Goal: Check status: Check status

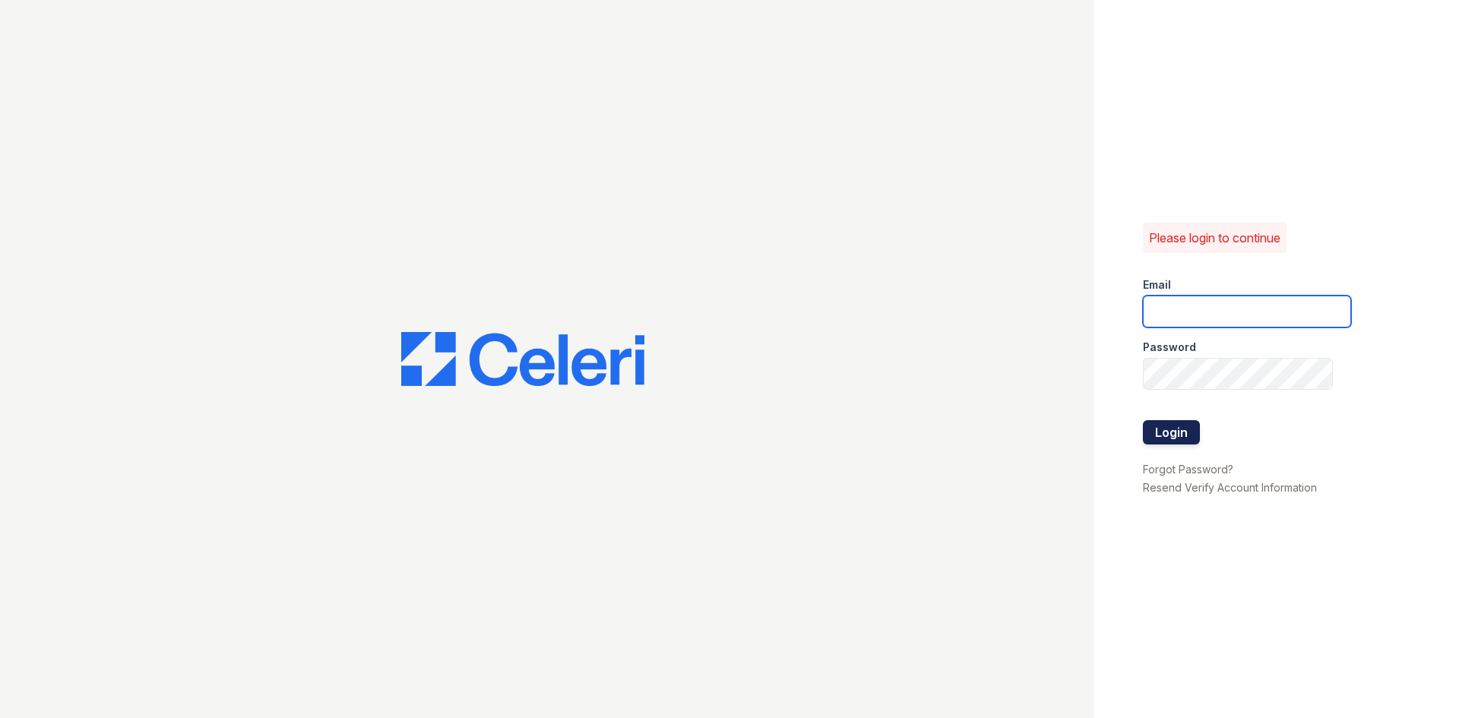
type input "SILVERCREEK.PM@CAFMANAGEMENT.COM"
click at [1166, 435] on button "Login" at bounding box center [1171, 432] width 57 height 24
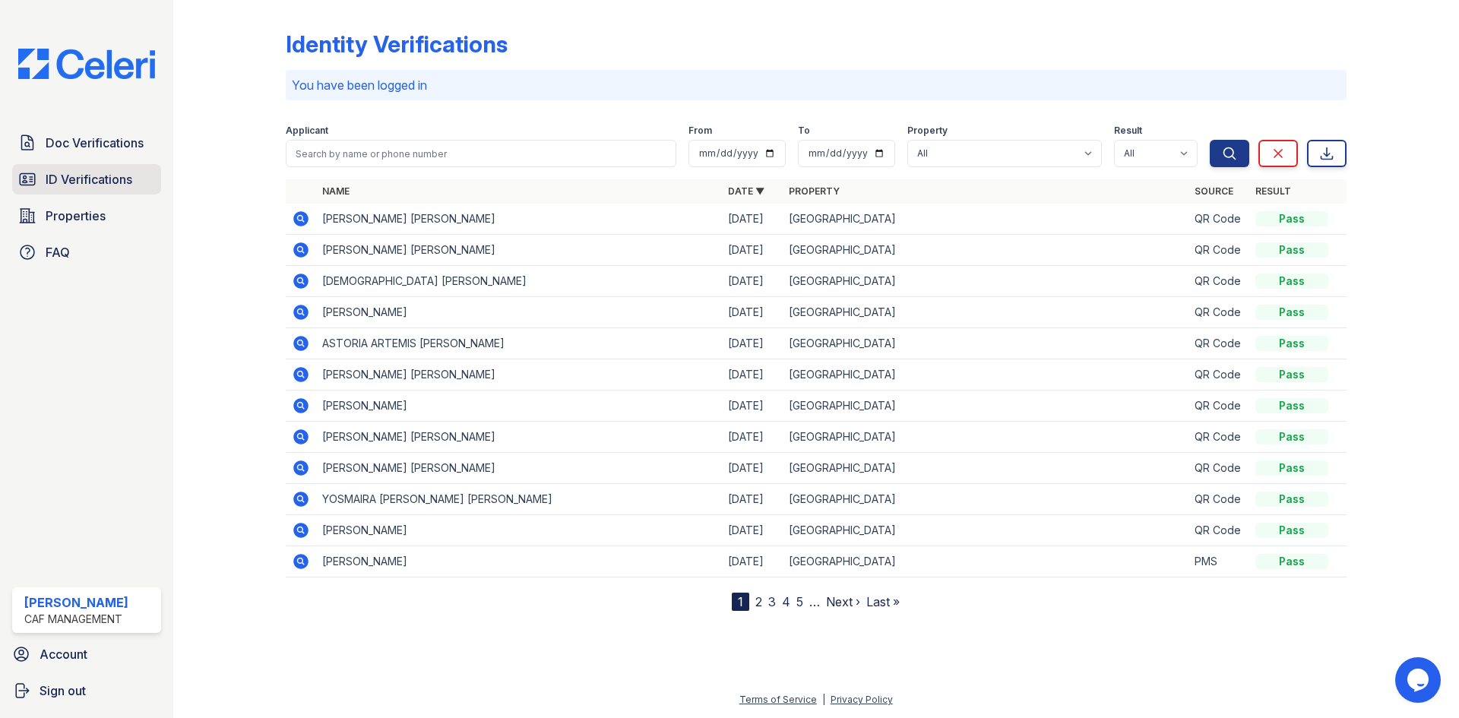
click at [92, 179] on span "ID Verifications" at bounding box center [89, 179] width 87 height 18
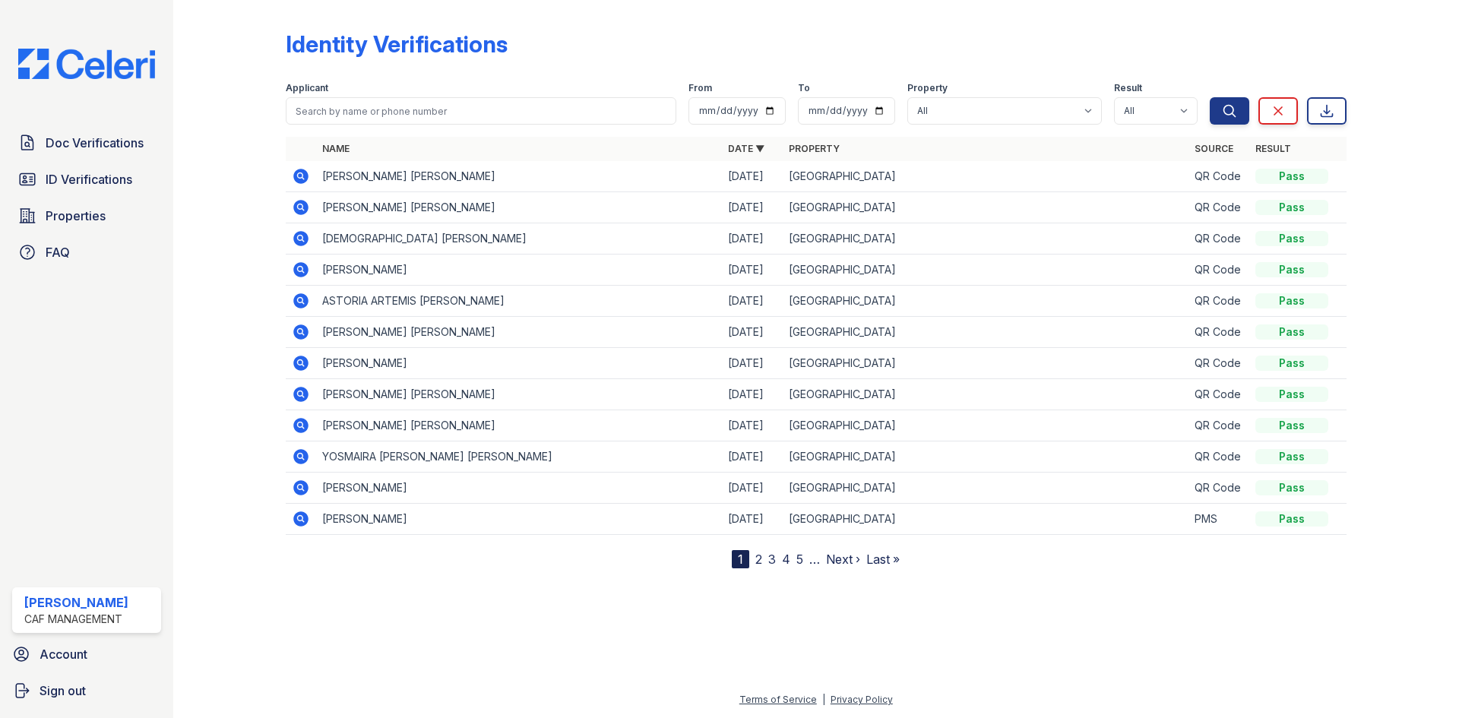
click at [295, 267] on icon at bounding box center [300, 269] width 15 height 15
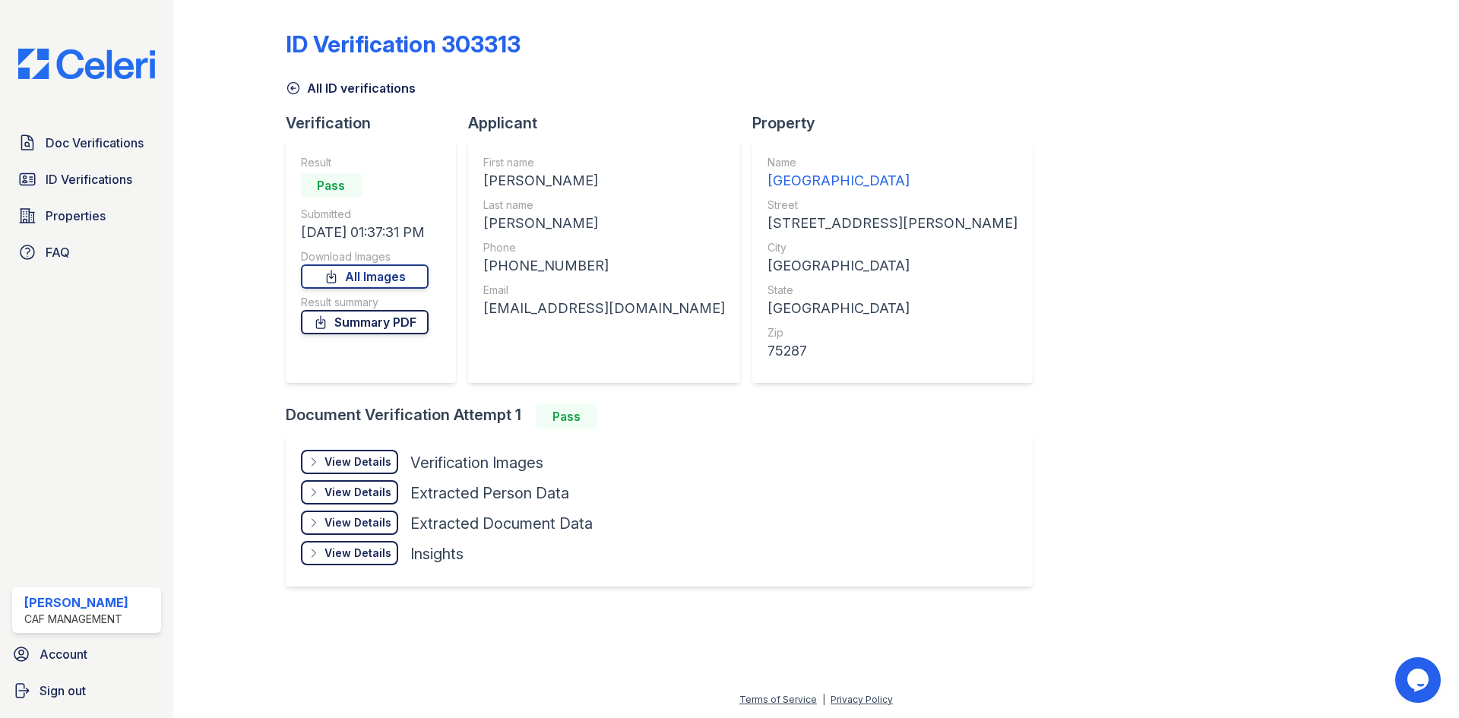
click at [341, 331] on link "Summary PDF" at bounding box center [365, 322] width 128 height 24
click at [120, 145] on span "Doc Verifications" at bounding box center [95, 143] width 98 height 18
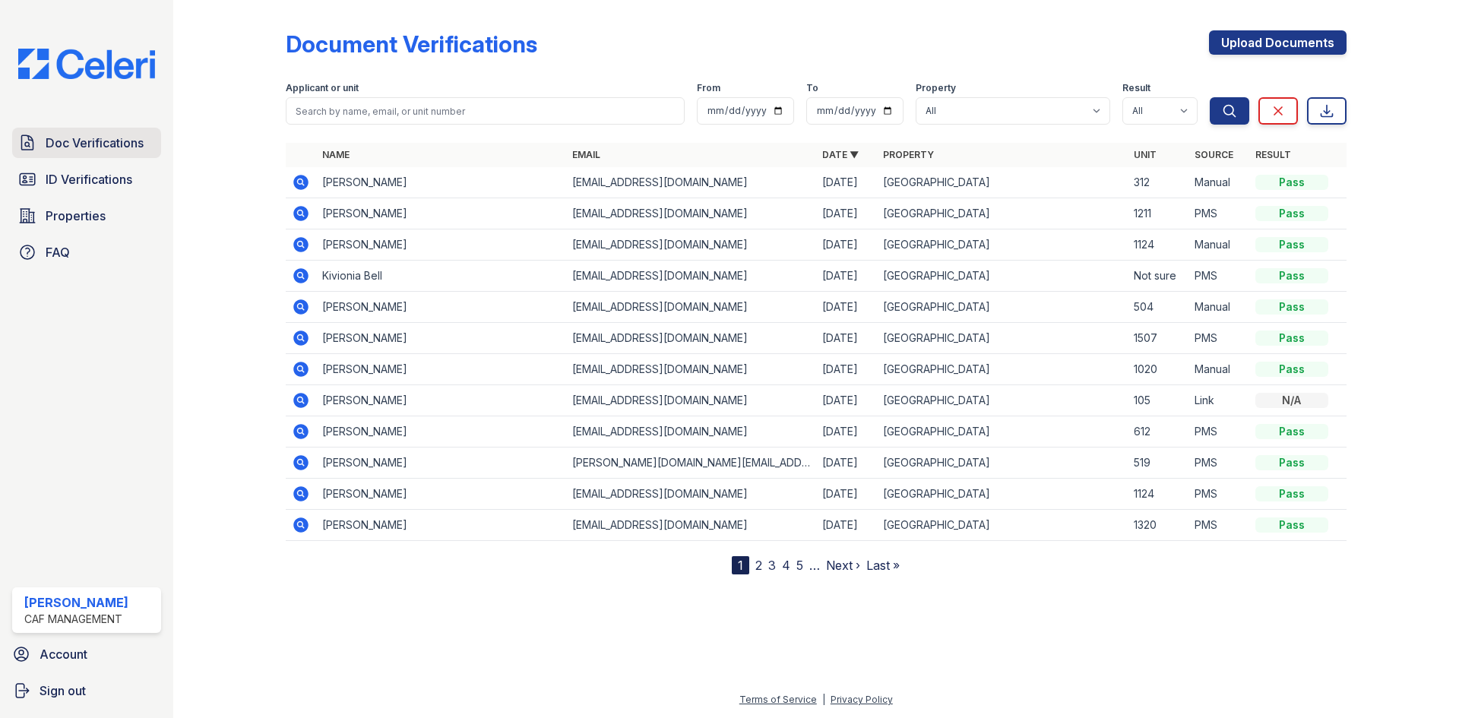
click at [69, 144] on span "Doc Verifications" at bounding box center [95, 143] width 98 height 18
click at [87, 149] on span "Doc Verifications" at bounding box center [95, 143] width 98 height 18
click at [302, 210] on icon at bounding box center [301, 213] width 18 height 18
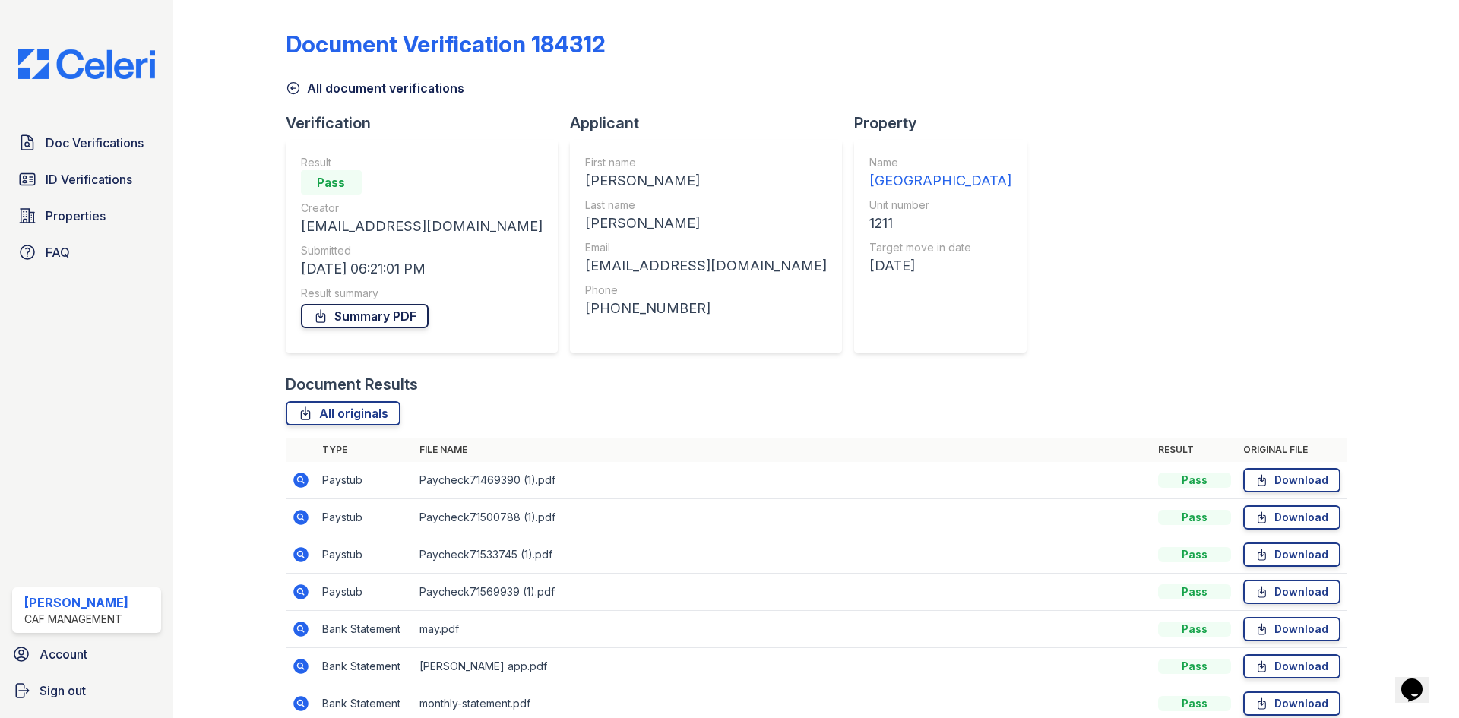
click at [396, 318] on link "Summary PDF" at bounding box center [365, 316] width 128 height 24
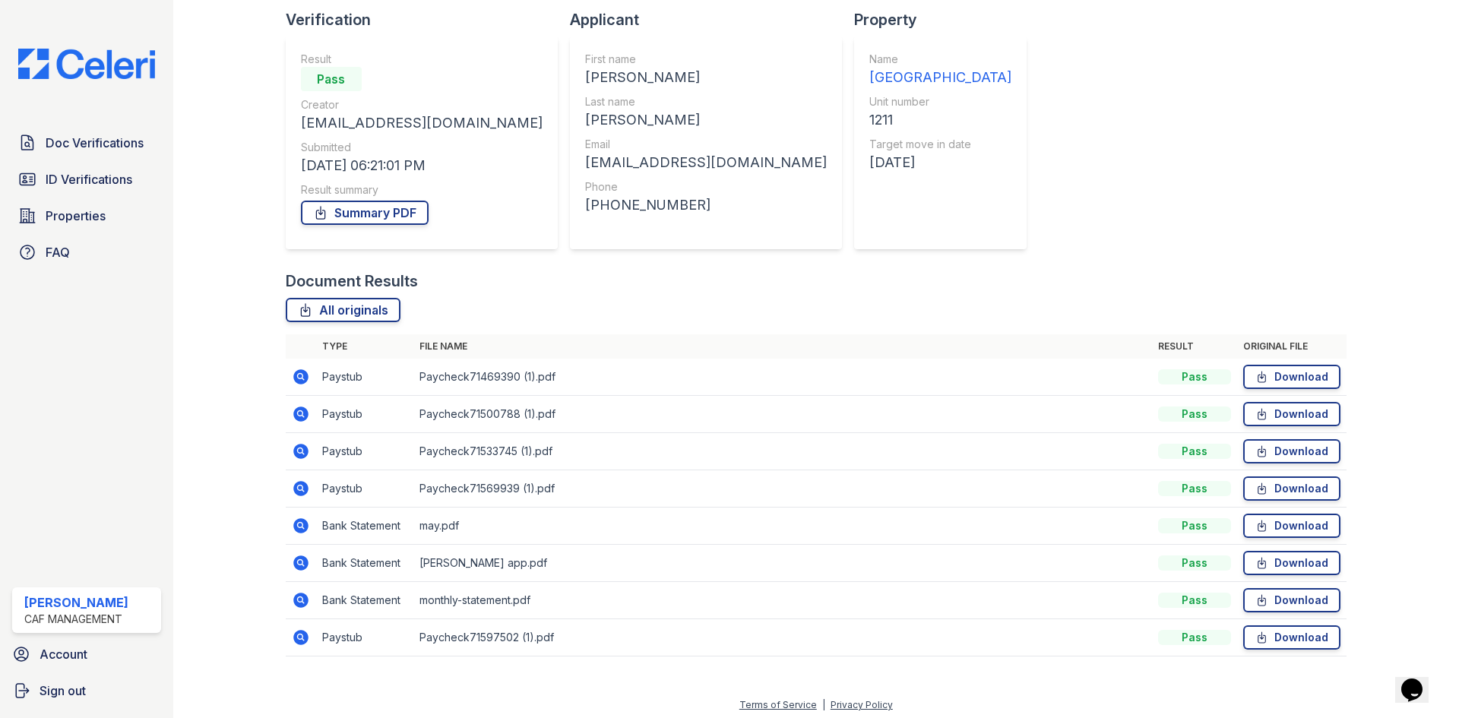
scroll to position [109, 0]
